Goal: Information Seeking & Learning: Understand process/instructions

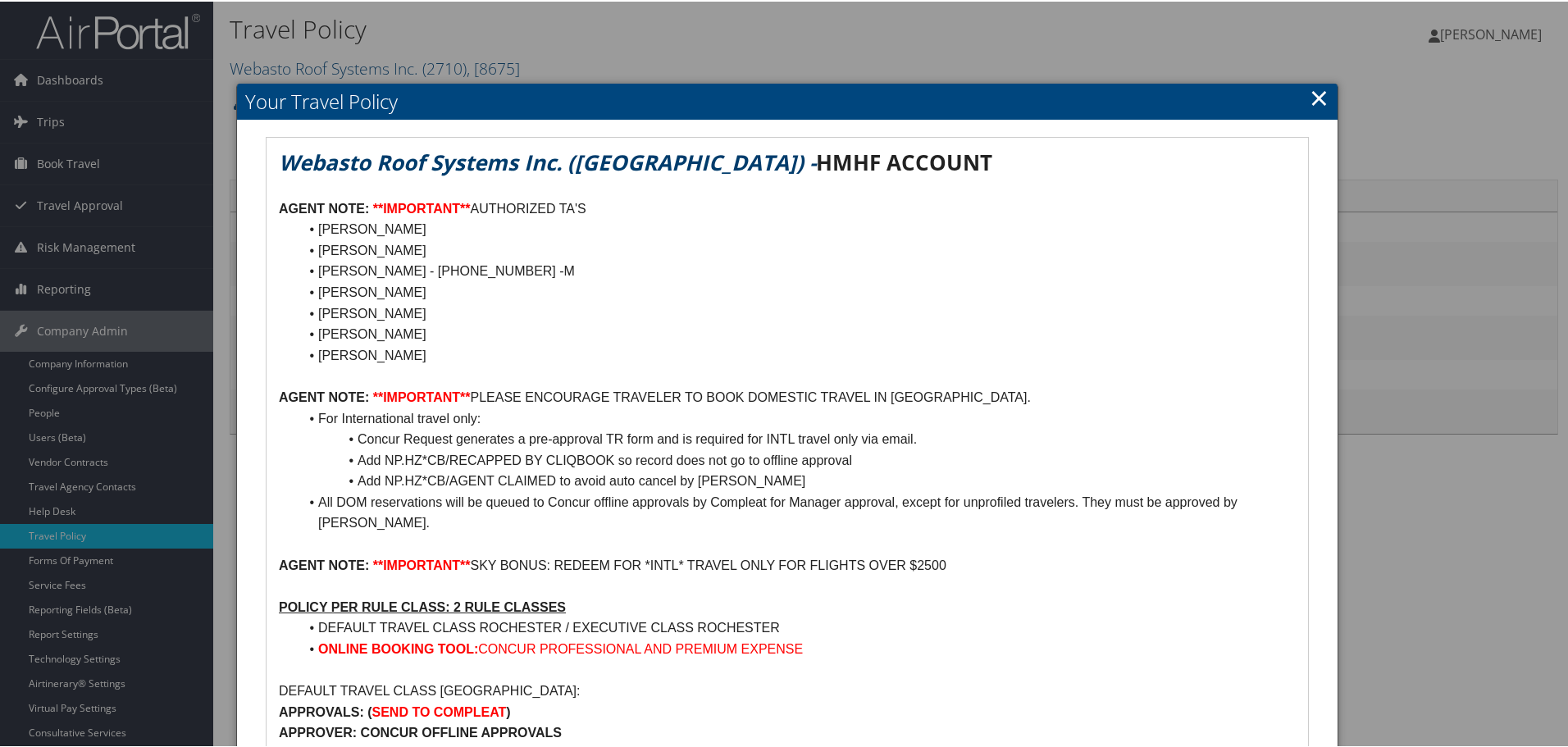
click at [1015, 433] on li "Concur Request generates a pre-approval TR form and is required for INTL travel…" at bounding box center [798, 438] width 997 height 21
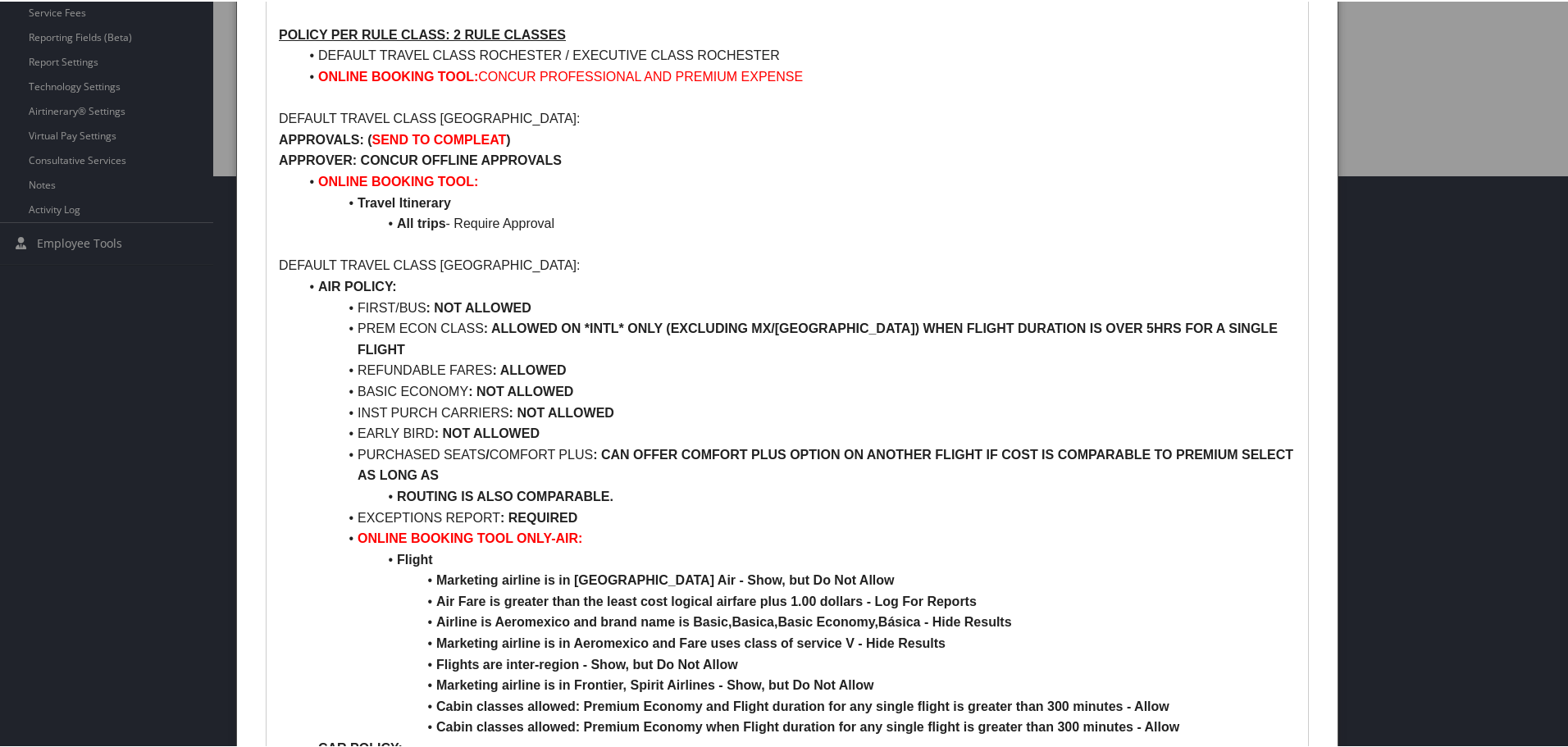
scroll to position [574, 0]
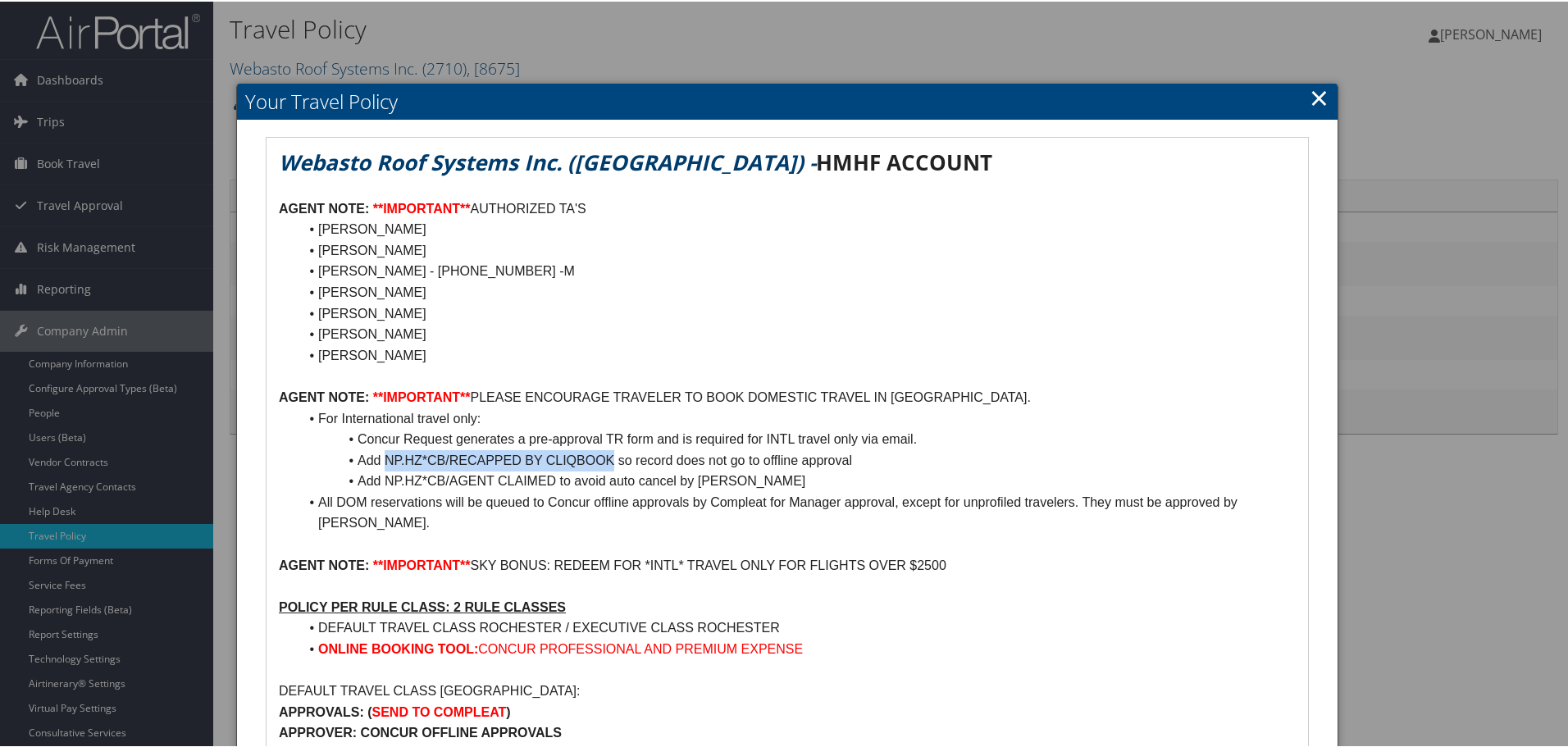
drag, startPoint x: 385, startPoint y: 458, endPoint x: 611, endPoint y: 455, distance: 226.0
click at [611, 455] on li "Add NP.HZ*CB/RECAPPED BY CLIQBOOK so record does not go to offline approval" at bounding box center [798, 458] width 997 height 21
copy li "NP.HZ*CB/RECAPPED BY CLIQBOOK"
drag, startPoint x: 385, startPoint y: 477, endPoint x: 555, endPoint y: 474, distance: 170.0
click at [555, 474] on li "Add NP.HZ*CB/AGENT CLAIMED to avoid auto cancel by [PERSON_NAME]" at bounding box center [798, 479] width 997 height 21
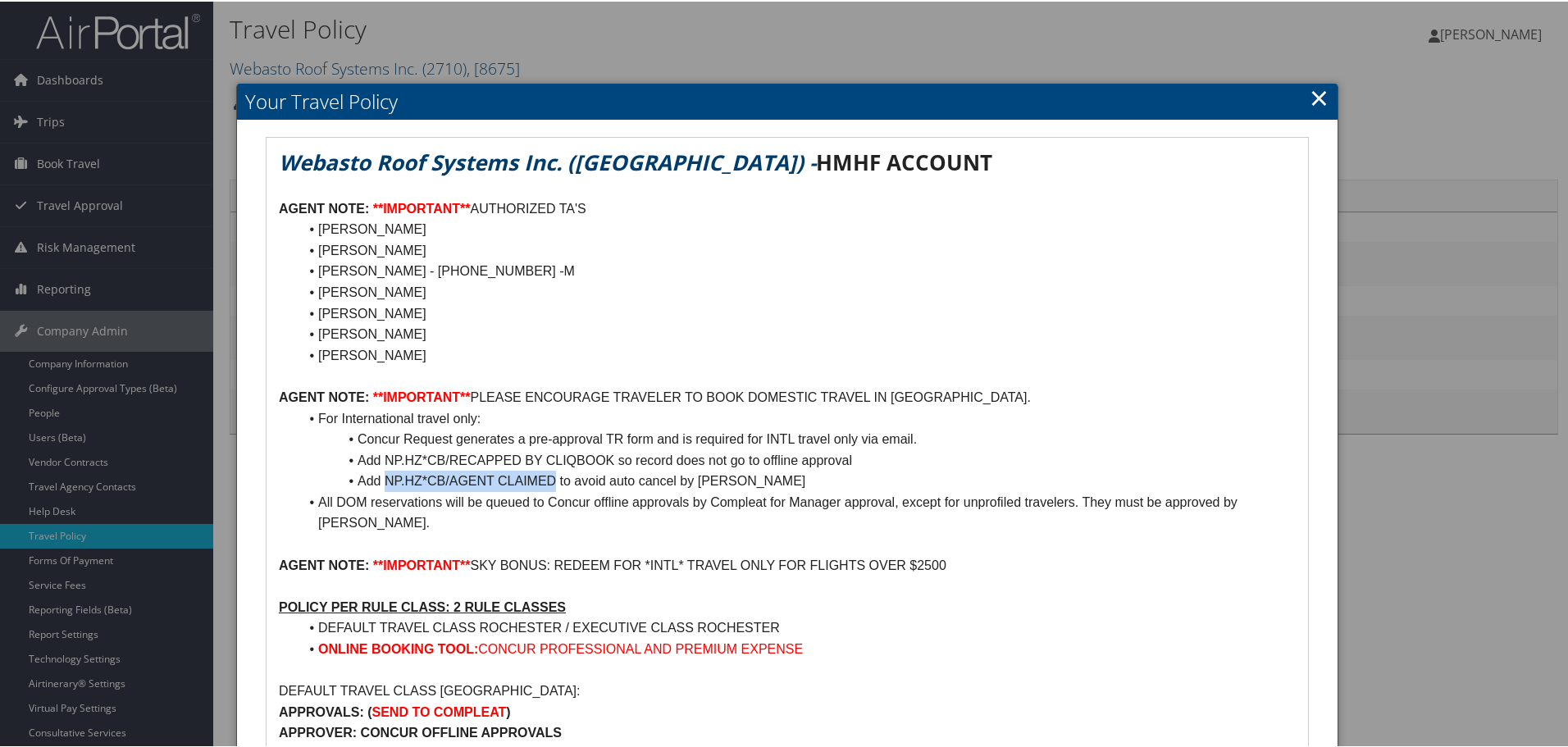
copy li "NP.HZ*CB/AGENT CLAIMED"
